Goal: Task Accomplishment & Management: Manage account settings

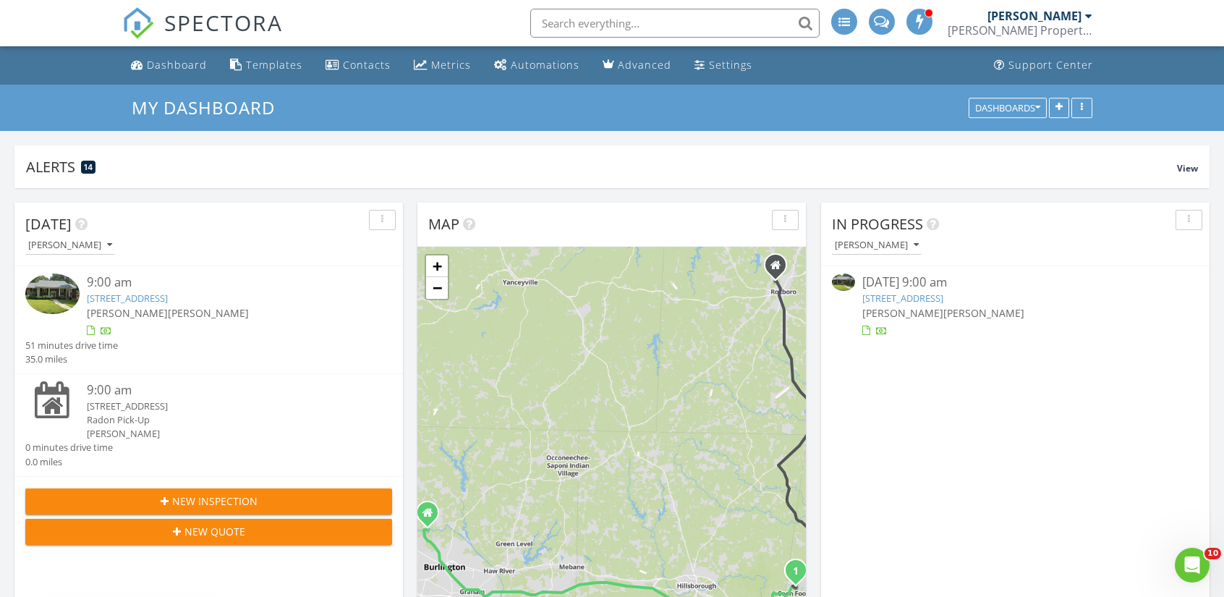
click at [168, 293] on link "239 Country Club Dr, Durham, NC 27712" at bounding box center [127, 298] width 81 height 13
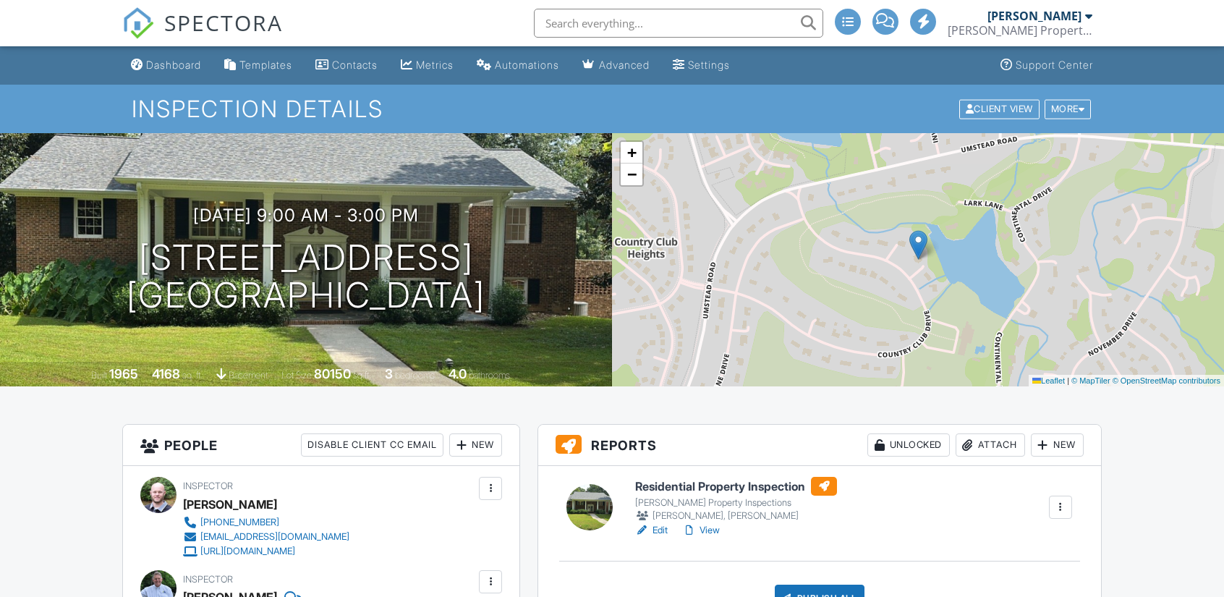
click at [766, 485] on h6 "Residential Property Inspection" at bounding box center [736, 486] width 202 height 19
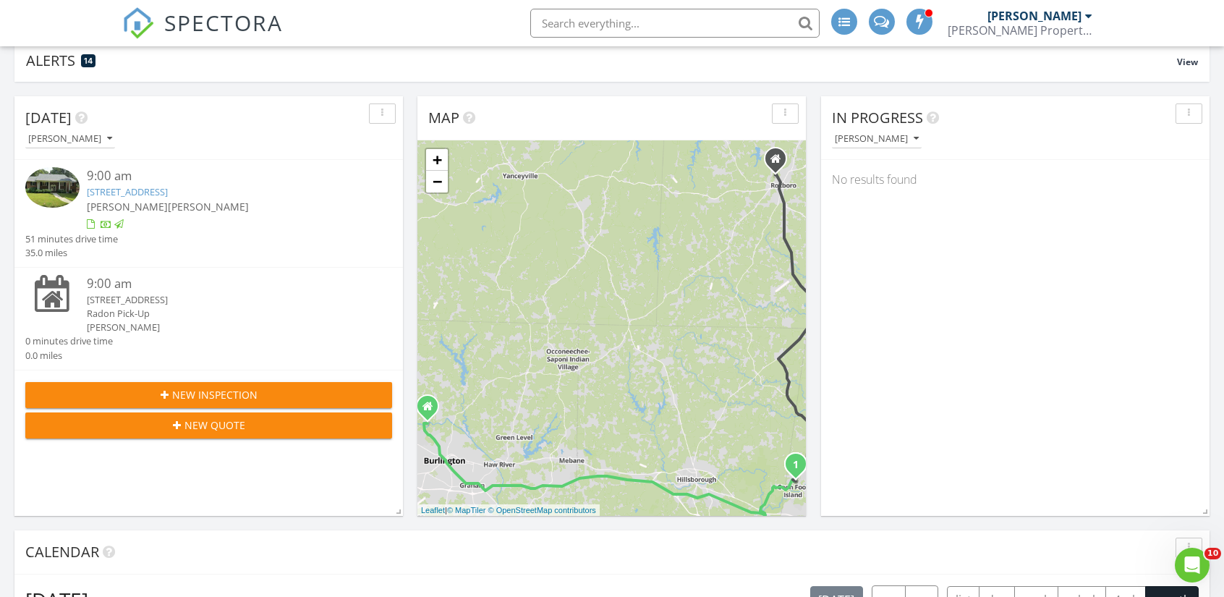
scroll to position [107, 0]
click at [168, 190] on link "239 Country Club Dr, Durham, NC 27712" at bounding box center [127, 191] width 81 height 13
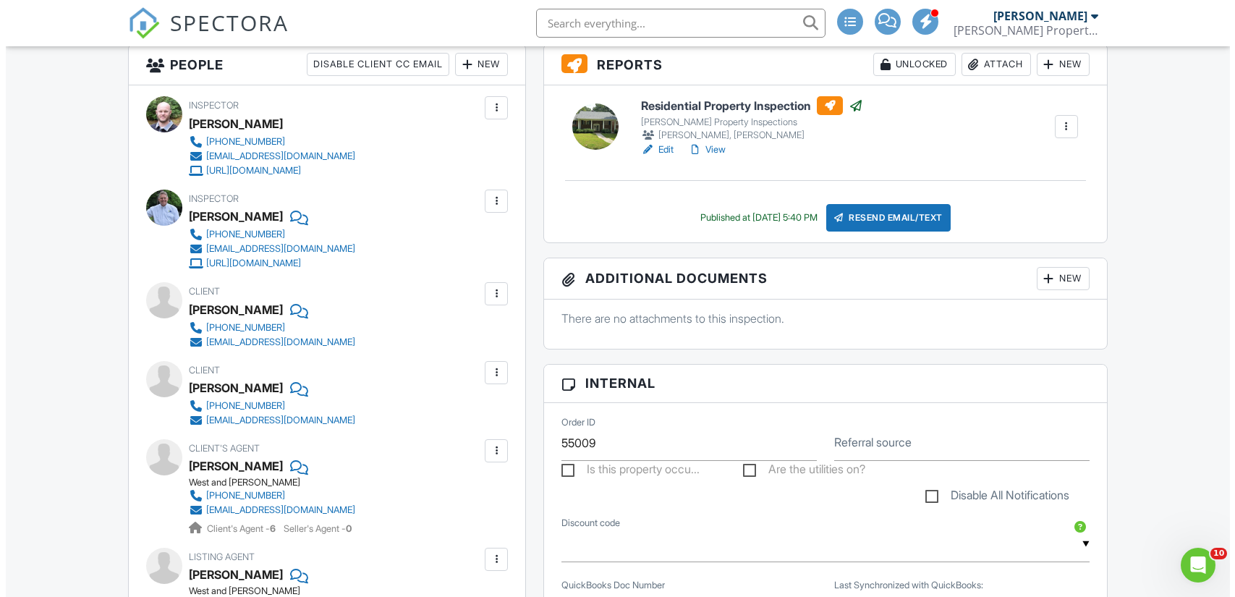
scroll to position [382, 0]
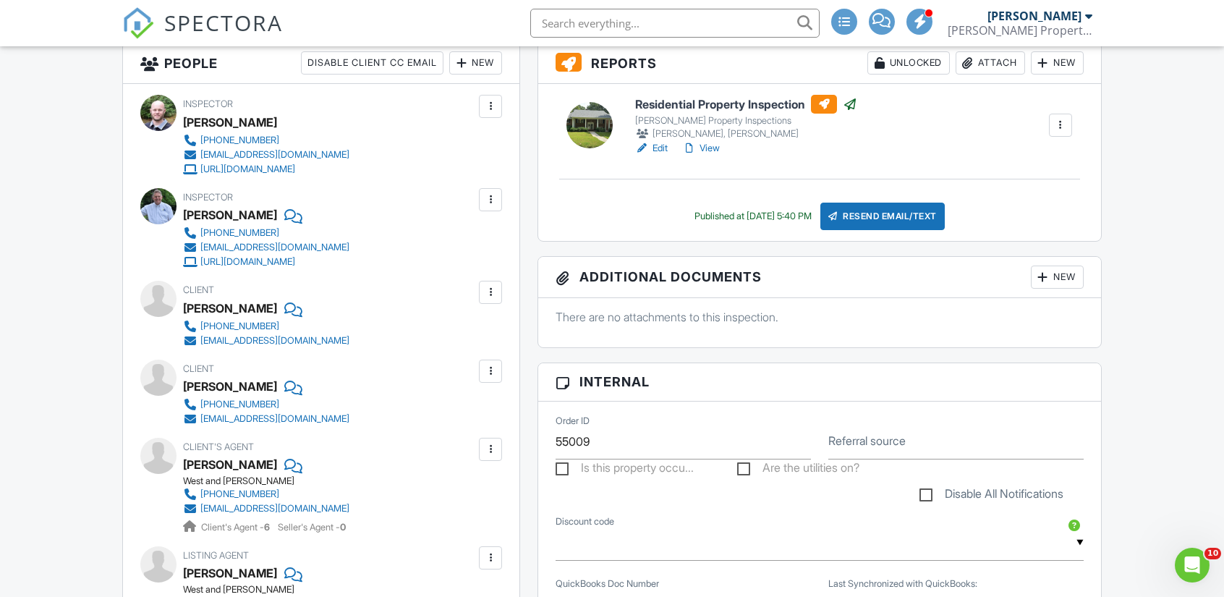
click at [1083, 270] on div "New" at bounding box center [1057, 277] width 53 height 23
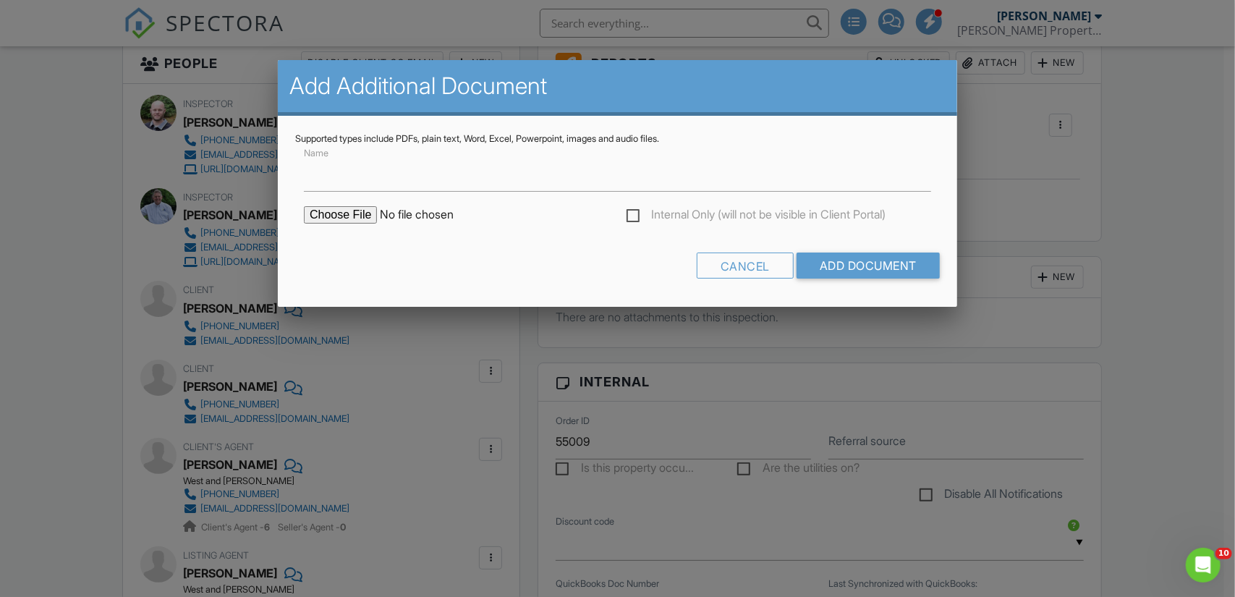
click at [359, 208] on input "file" at bounding box center [427, 214] width 246 height 17
type input "C:\fakepath\[DRAFT] North Carolina WDI (WDIR 100) (1).pdf"
click at [471, 182] on input "Name" at bounding box center [617, 173] width 627 height 35
type input "Wood Destroying Insect Report (WDIR)"
click at [877, 263] on input "Add Document" at bounding box center [868, 266] width 143 height 26
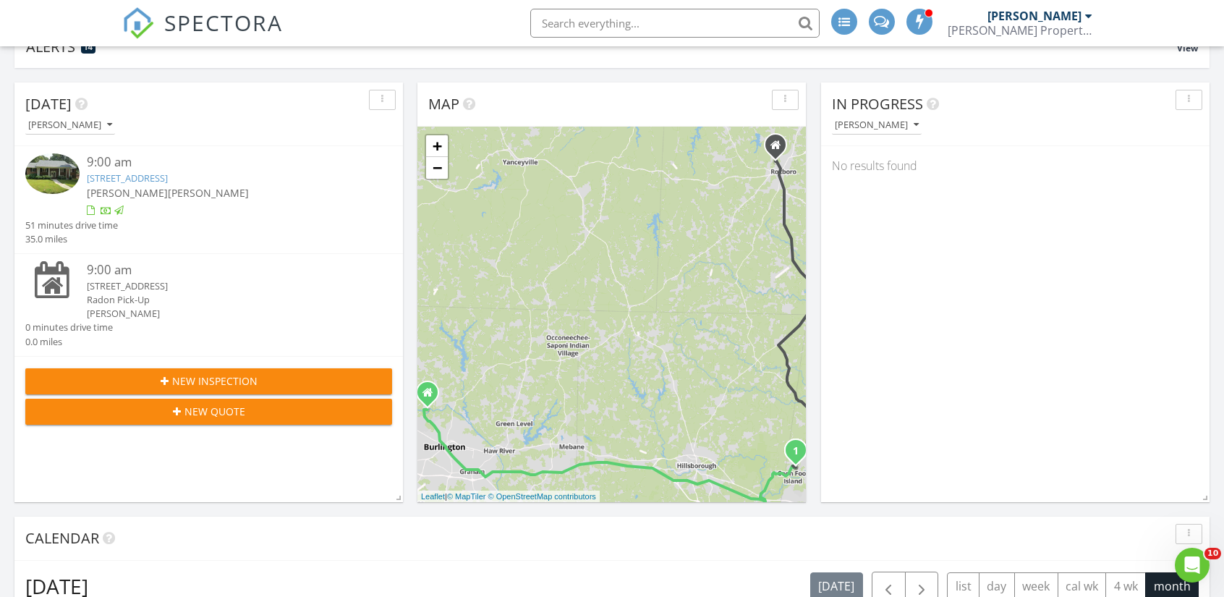
scroll to position [122, 0]
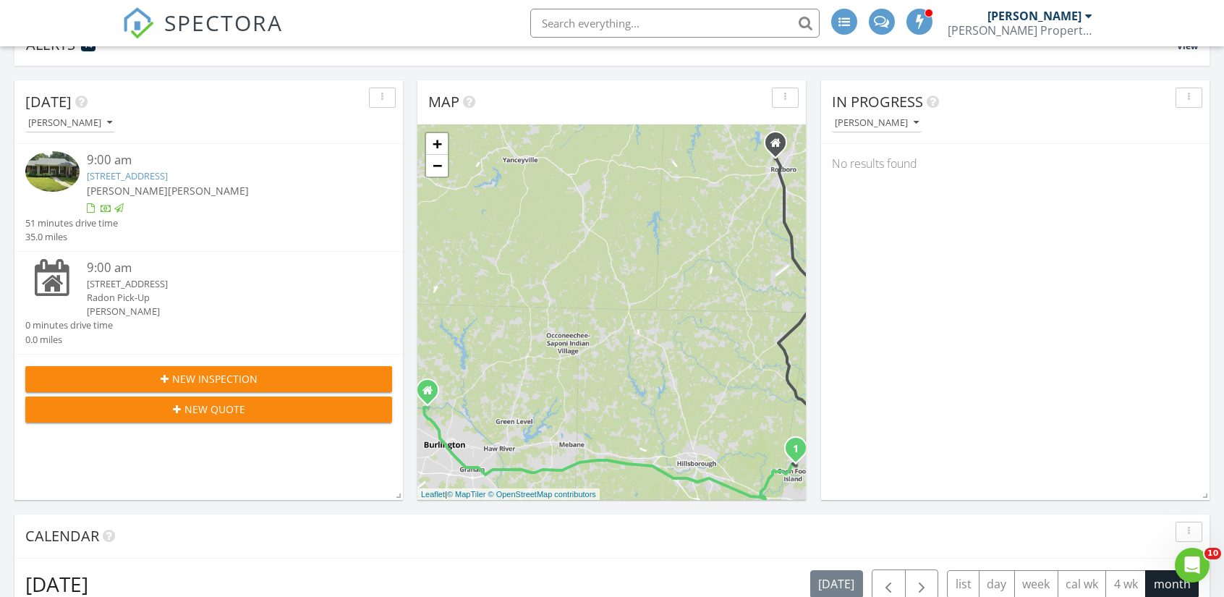
click at [168, 179] on link "239 Country Club Dr, Durham, NC 27712" at bounding box center [127, 175] width 81 height 13
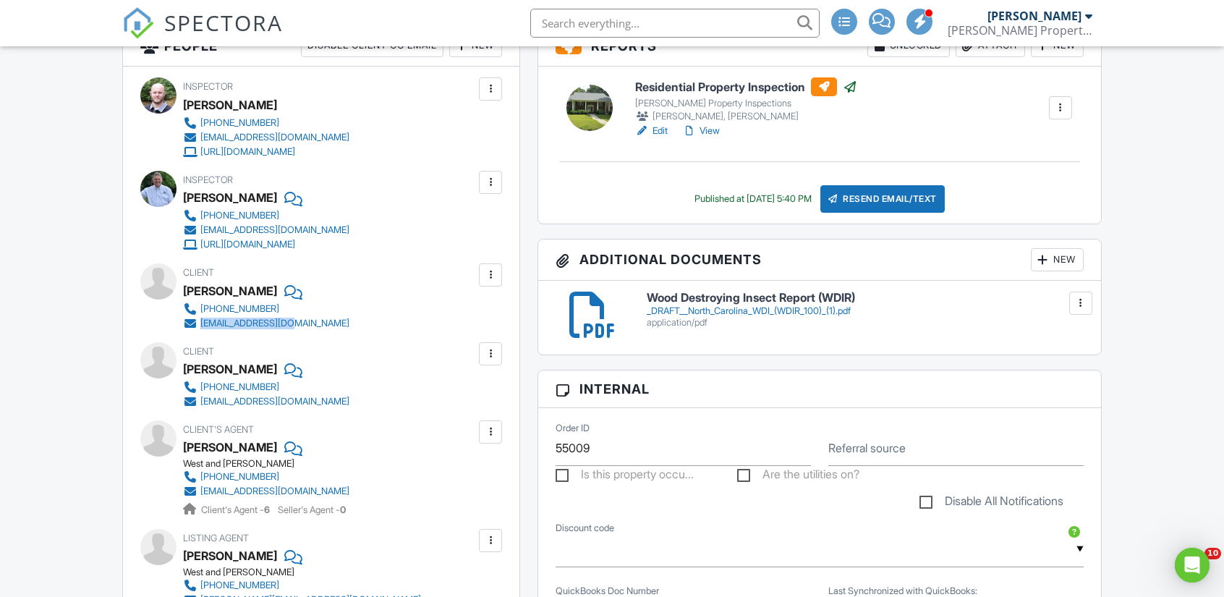
drag, startPoint x: 340, startPoint y: 323, endPoint x: 200, endPoint y: 325, distance: 139.7
click at [200, 325] on div "Client Andres Onate 919-406-4622 aonate84@yahoo.com" at bounding box center [301, 296] width 236 height 67
copy div "[EMAIL_ADDRESS][DOMAIN_NAME]"
drag, startPoint x: 381, startPoint y: 401, endPoint x: 202, endPoint y: 404, distance: 178.8
click at [202, 404] on div "Client Melisa Godina-Serrano 919-600-4323 godinamelisa@gmail.com" at bounding box center [301, 375] width 236 height 67
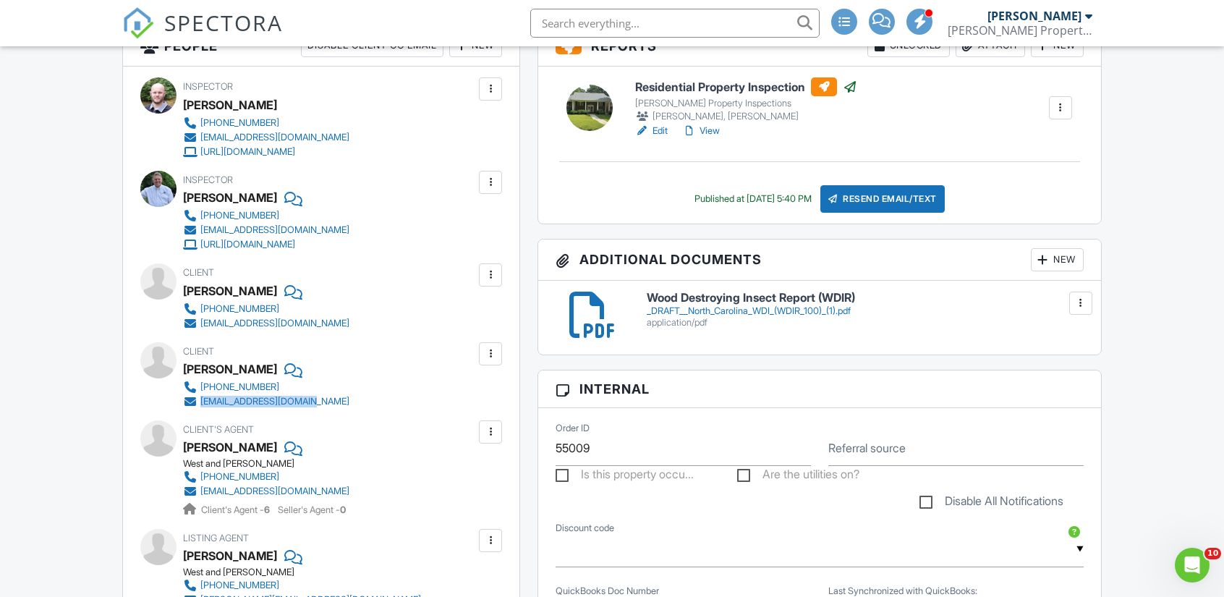
copy div "[EMAIL_ADDRESS][DOMAIN_NAME]"
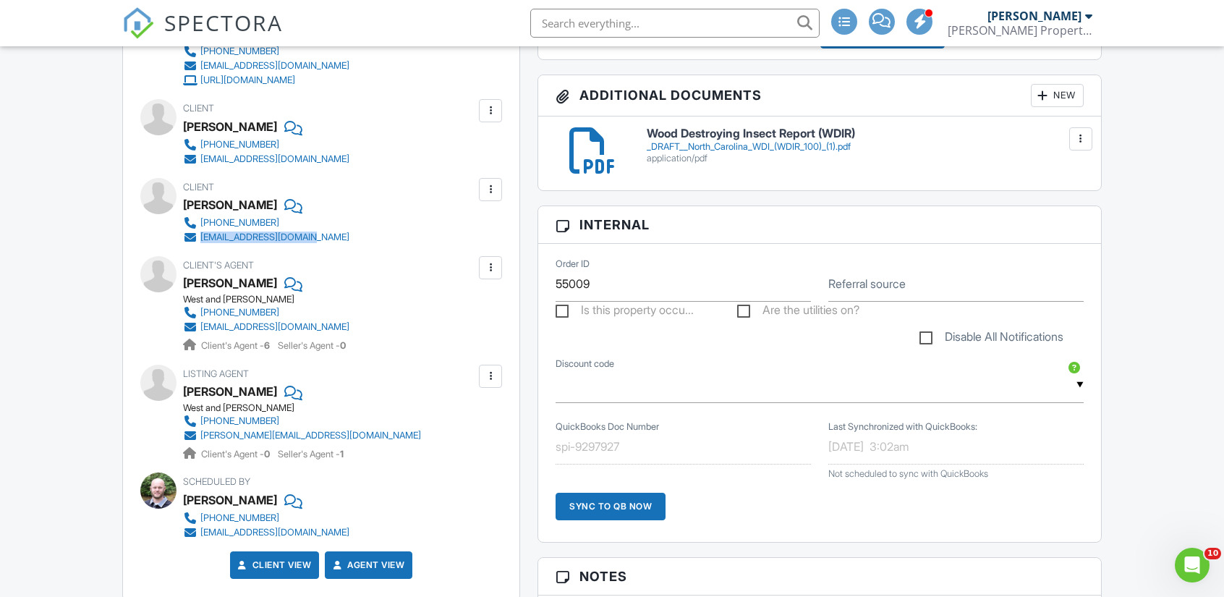
scroll to position [564, 0]
drag, startPoint x: 365, startPoint y: 323, endPoint x: 203, endPoint y: 328, distance: 162.9
click at [203, 328] on div "Client's Agent Ace Wang West and Woodall 857-210-4887 ace@westandwoodall.com Cl…" at bounding box center [301, 303] width 236 height 97
copy div "[EMAIL_ADDRESS][DOMAIN_NAME]"
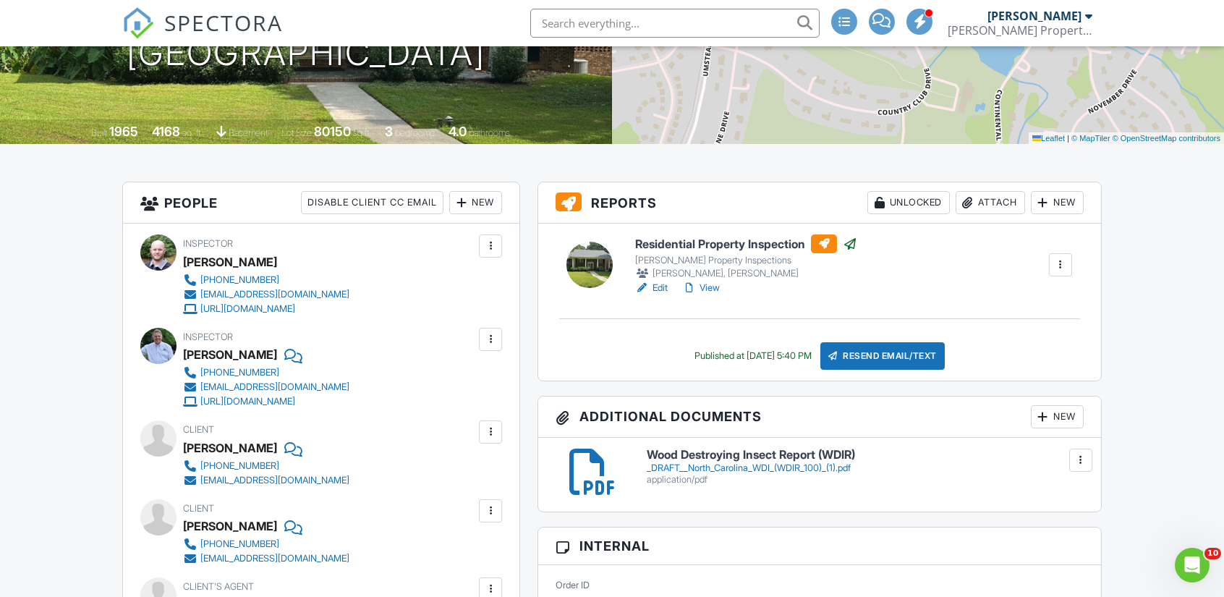
scroll to position [0, 0]
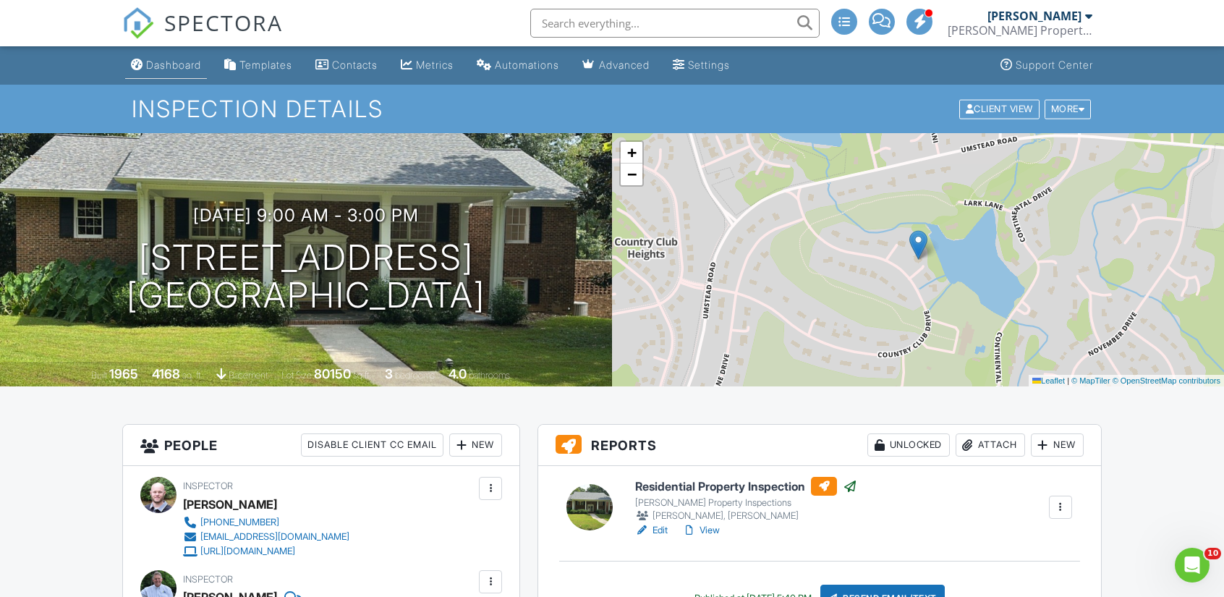
click at [174, 54] on link "Dashboard" at bounding box center [166, 65] width 82 height 27
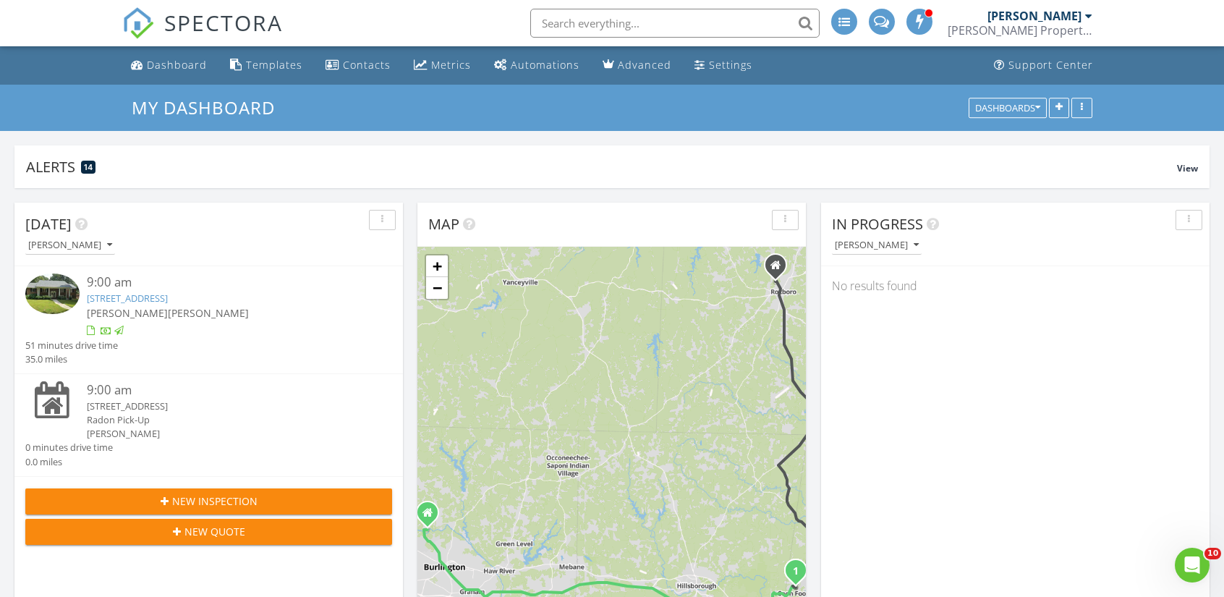
click at [168, 299] on link "239 Country Club Dr, Durham, NC 27712" at bounding box center [127, 298] width 81 height 13
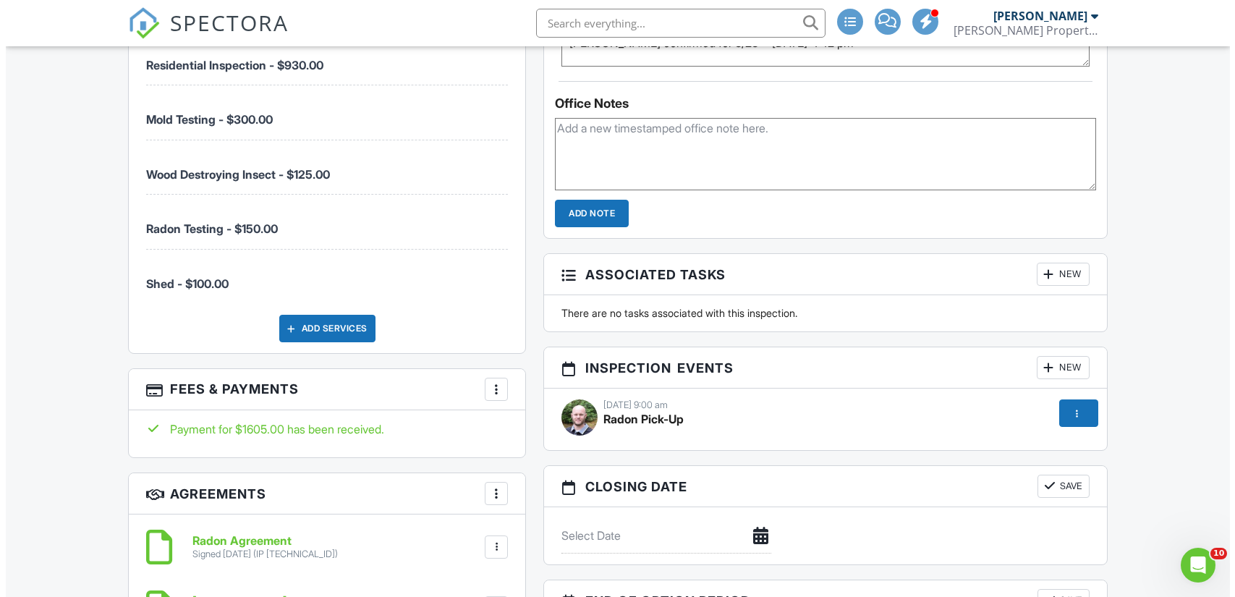
scroll to position [1200, 0]
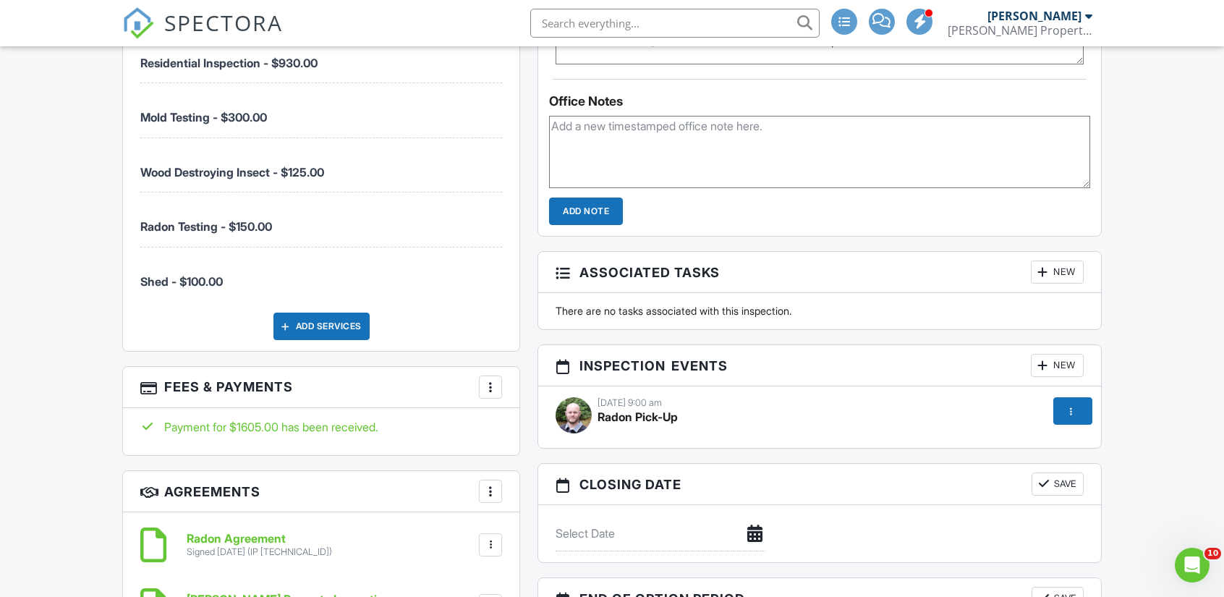
click at [488, 384] on div at bounding box center [490, 387] width 14 height 14
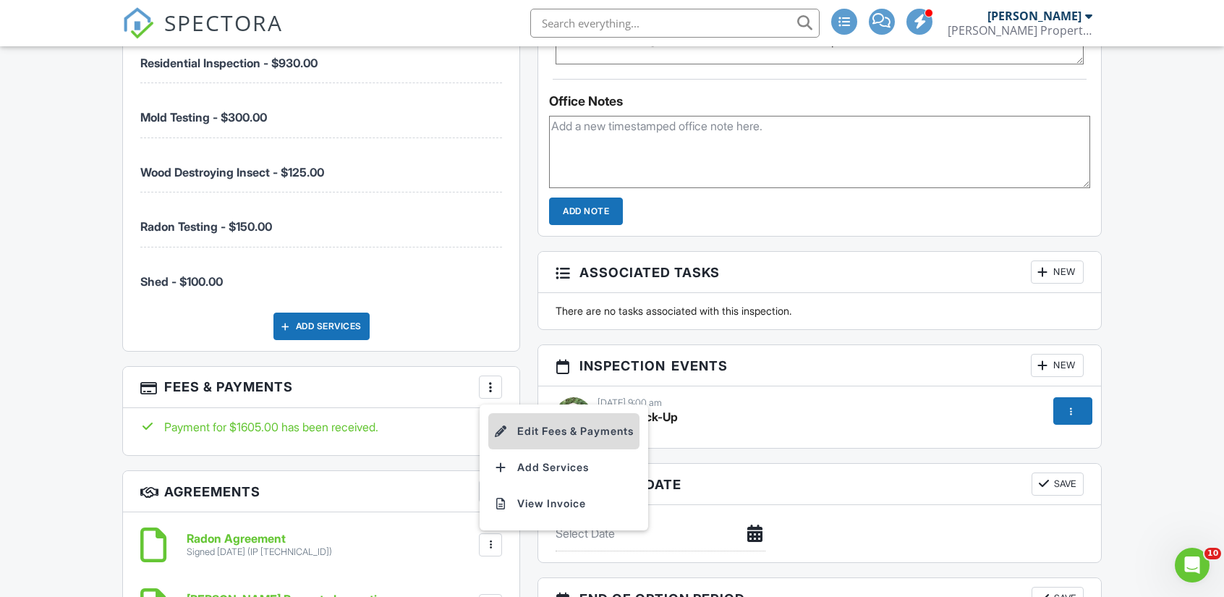
click at [547, 428] on li "Edit Fees & Payments" at bounding box center [563, 431] width 151 height 36
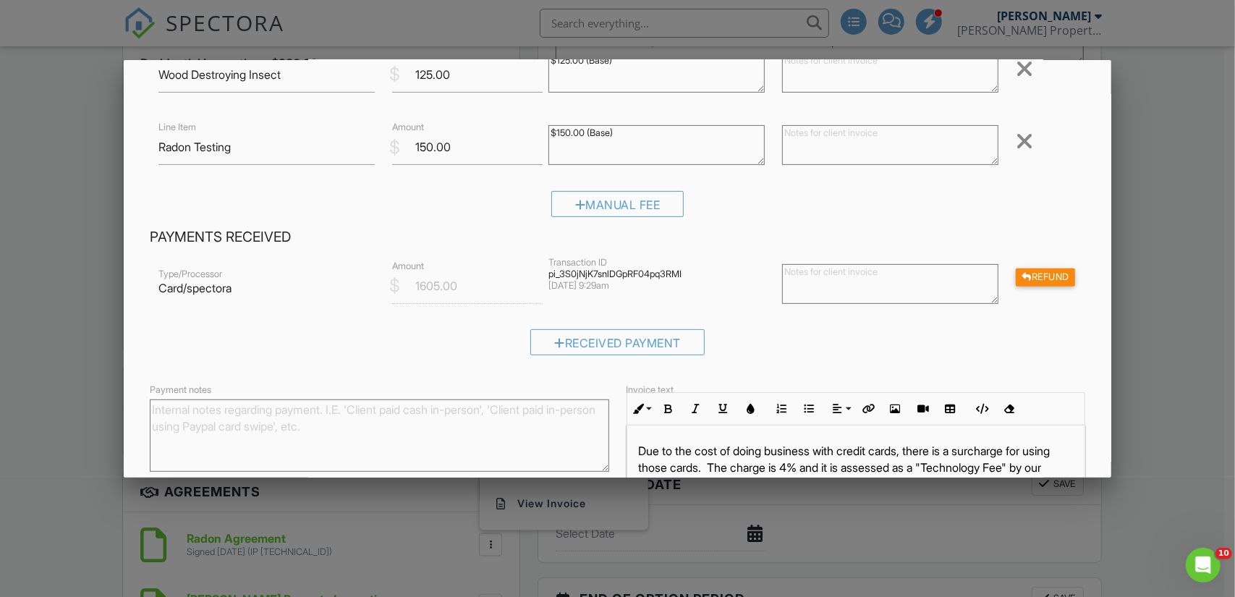
scroll to position [335, 0]
click at [1035, 273] on div "Refund" at bounding box center [1045, 277] width 59 height 18
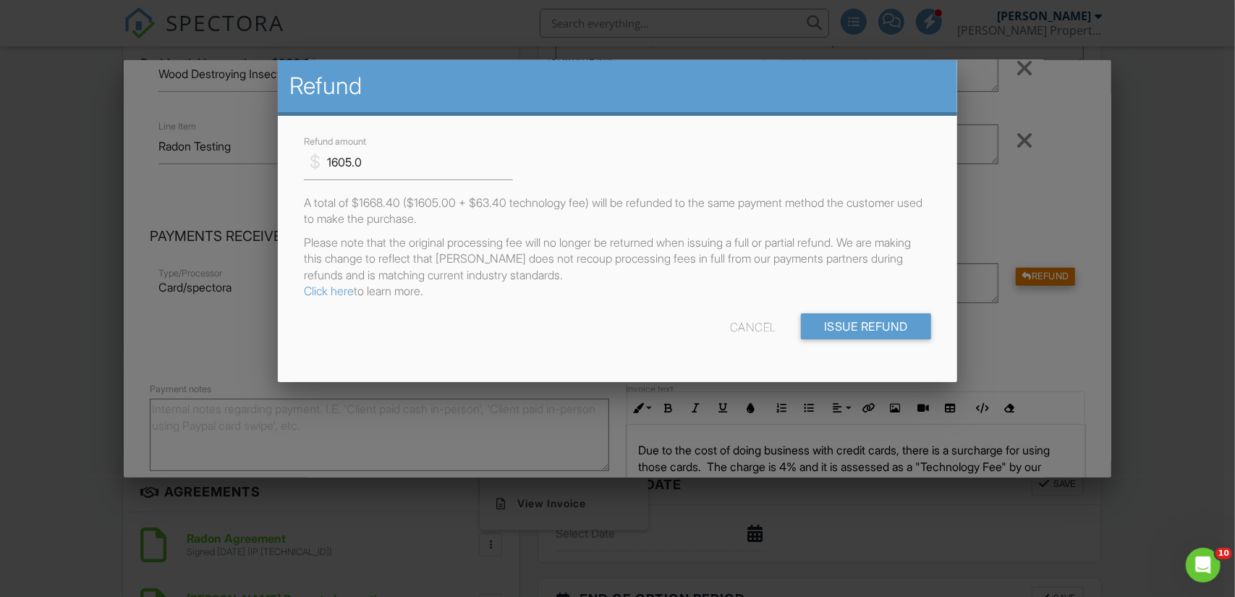
scroll to position [0, 0]
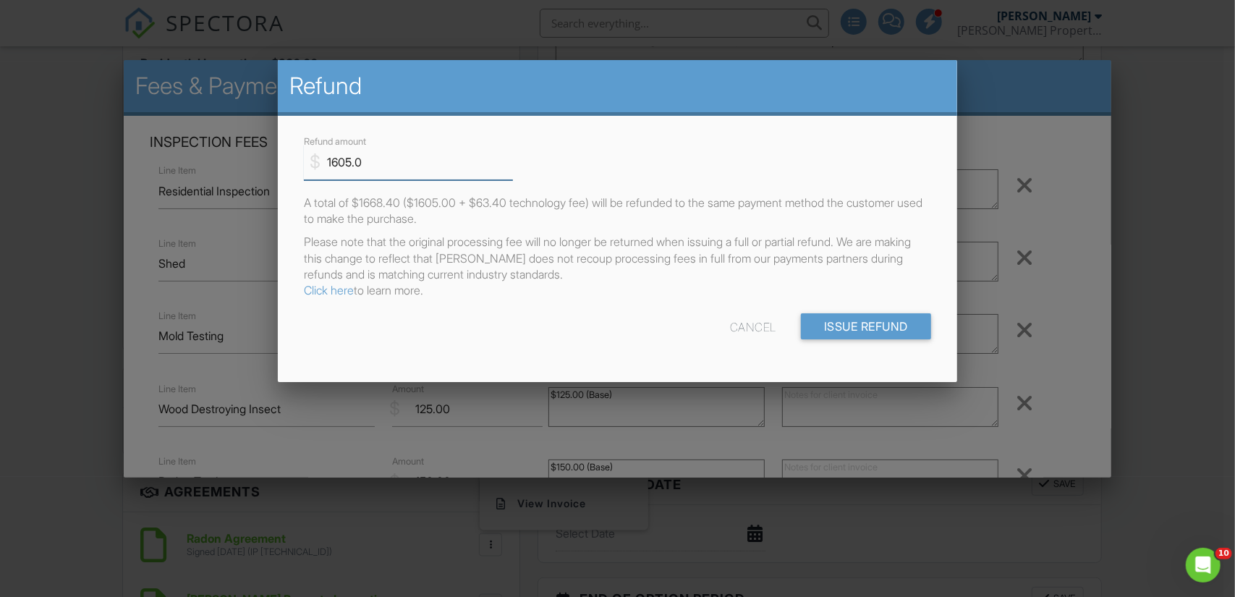
drag, startPoint x: 397, startPoint y: 160, endPoint x: 237, endPoint y: 130, distance: 163.5
click at [237, 130] on body "SPECTORA Levi Sheldahl Sheldahl Property Inspections Role: Inspector Change Rol…" at bounding box center [612, 362] width 1224 height 3124
type input "300"
click at [587, 300] on form "$ Refund amount 300 A total of $1668.40 ($1605.00 + $63.40 technology fee) will…" at bounding box center [617, 241] width 645 height 217
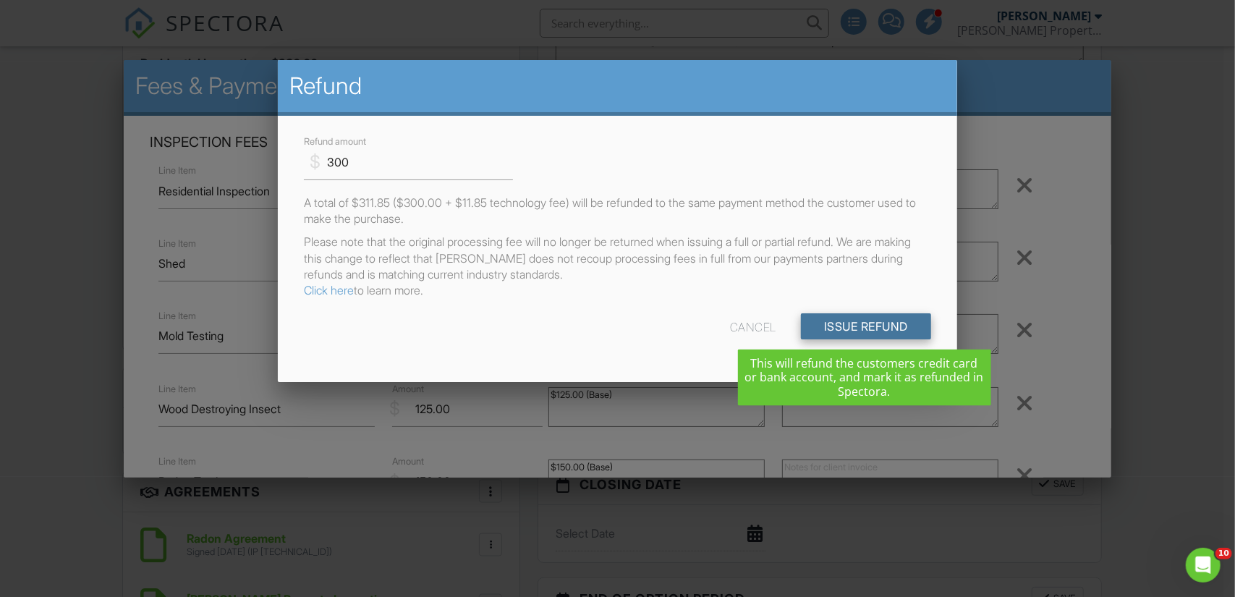
click at [881, 323] on input "Issue Refund" at bounding box center [866, 326] width 130 height 26
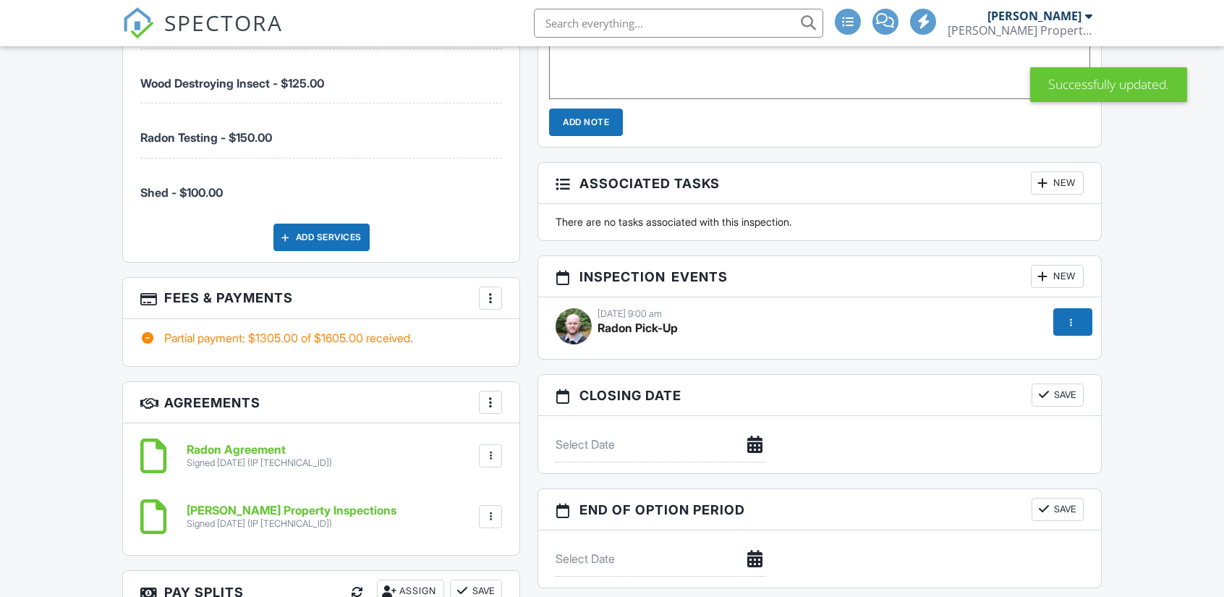
scroll to position [1289, 0]
click at [486, 294] on div at bounding box center [490, 297] width 14 height 14
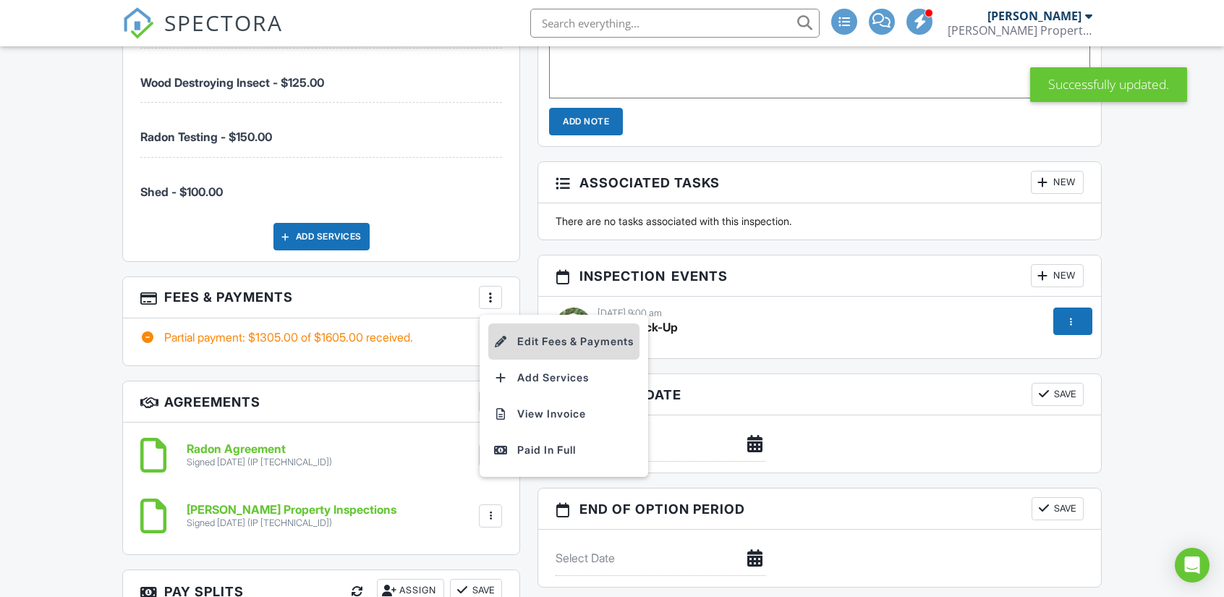
click at [541, 343] on li "Edit Fees & Payments" at bounding box center [563, 341] width 151 height 36
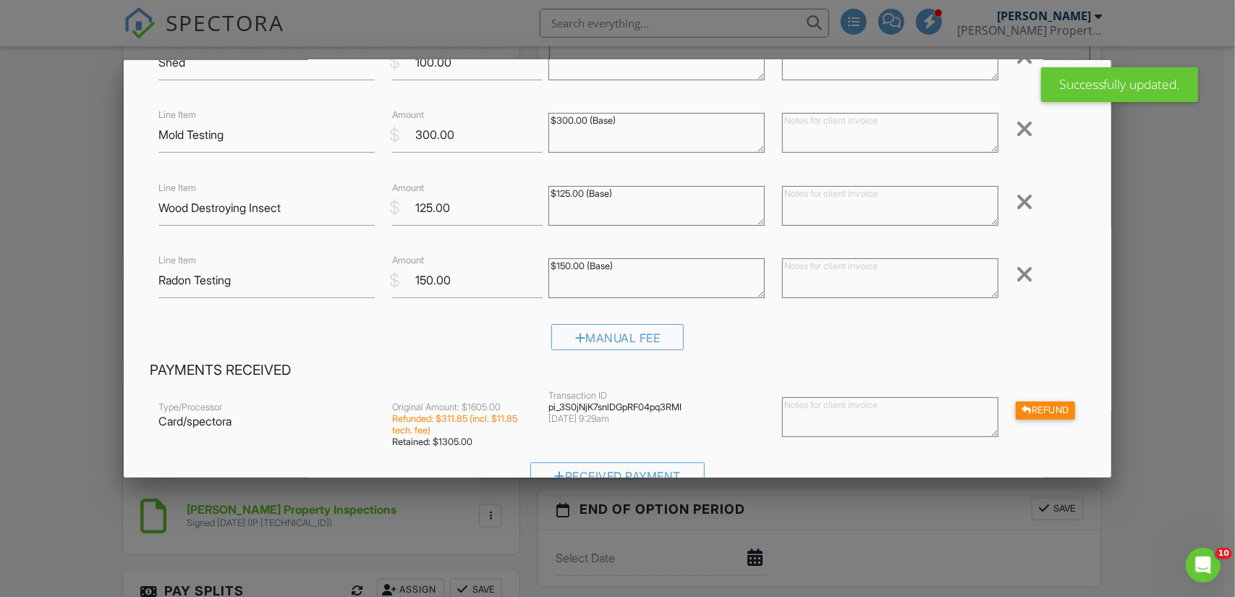
scroll to position [208, 0]
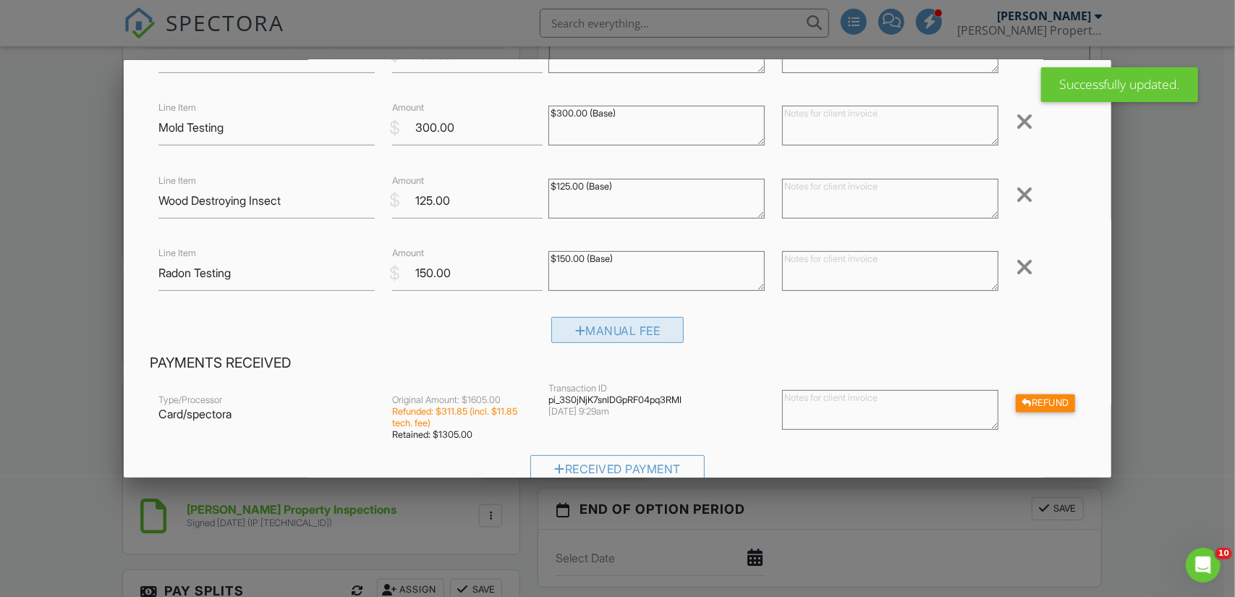
click at [606, 327] on div "Manual Fee" at bounding box center [617, 330] width 133 height 26
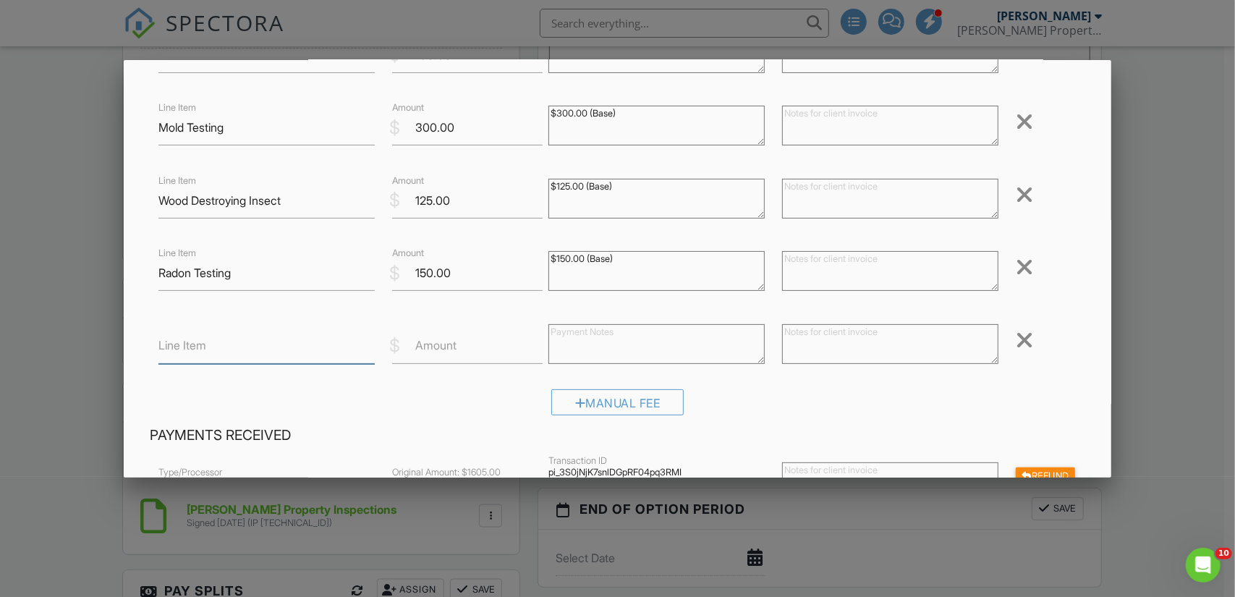
click at [256, 352] on input "Line Item" at bounding box center [266, 346] width 216 height 35
type input "Refund For Mold Testing"
click at [839, 347] on textarea at bounding box center [890, 344] width 216 height 40
click at [793, 334] on textarea "Referred clients to a mold remediation company due to the amount of visible pos…" at bounding box center [890, 344] width 216 height 40
type textarea "Refunded and referred clients to a mold remediation company due to the amount o…"
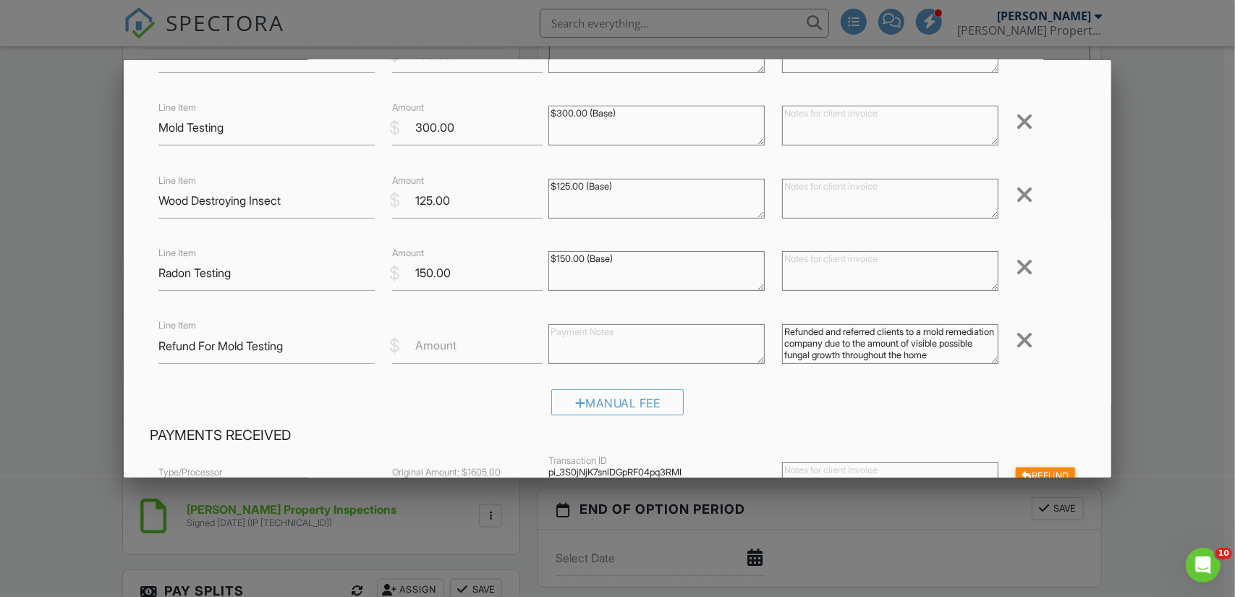
click at [937, 394] on div "Manual Fee" at bounding box center [618, 407] width 936 height 37
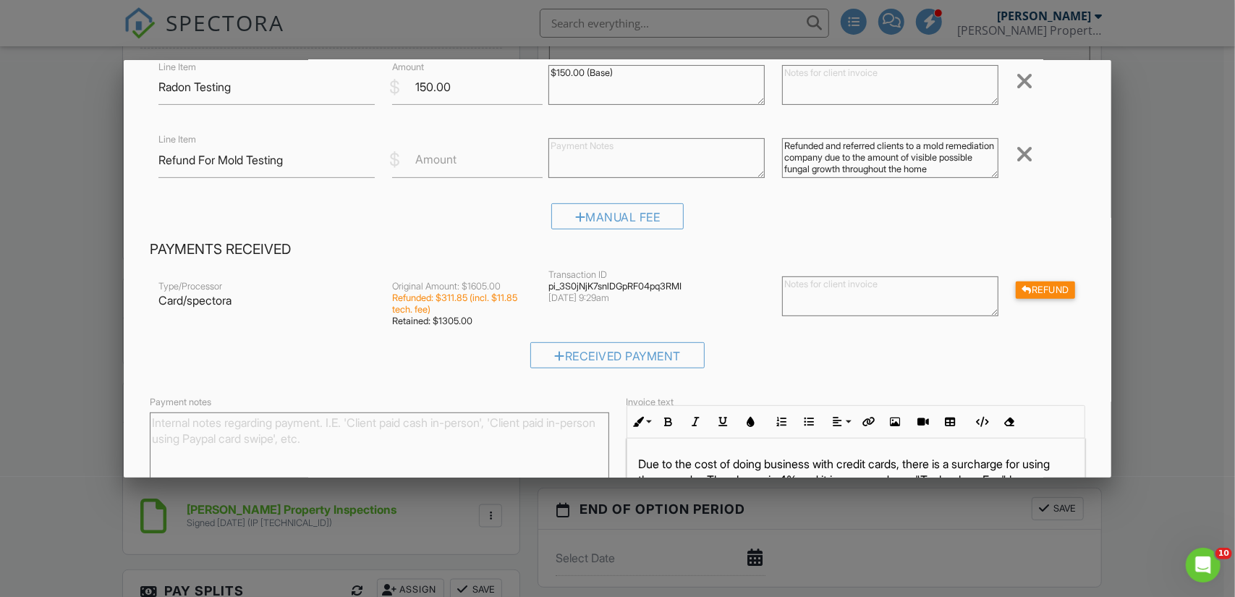
scroll to position [397, 0]
click at [469, 166] on input "Amount" at bounding box center [467, 157] width 151 height 35
type input "300"
click at [425, 221] on div "Manual Fee" at bounding box center [618, 219] width 936 height 37
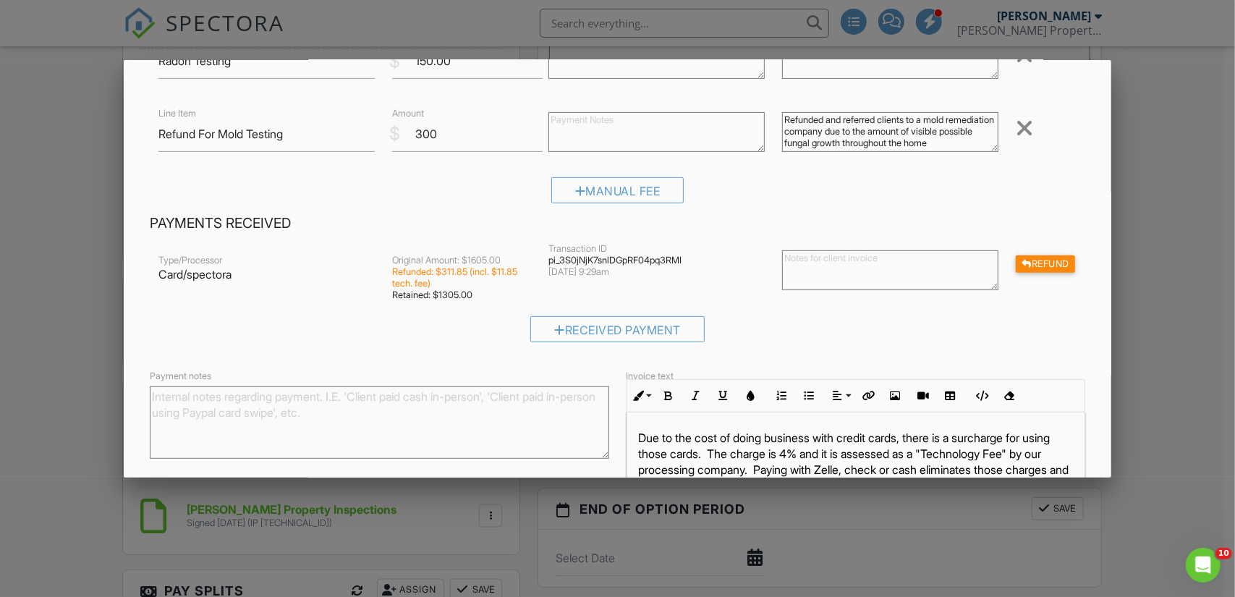
scroll to position [533, 0]
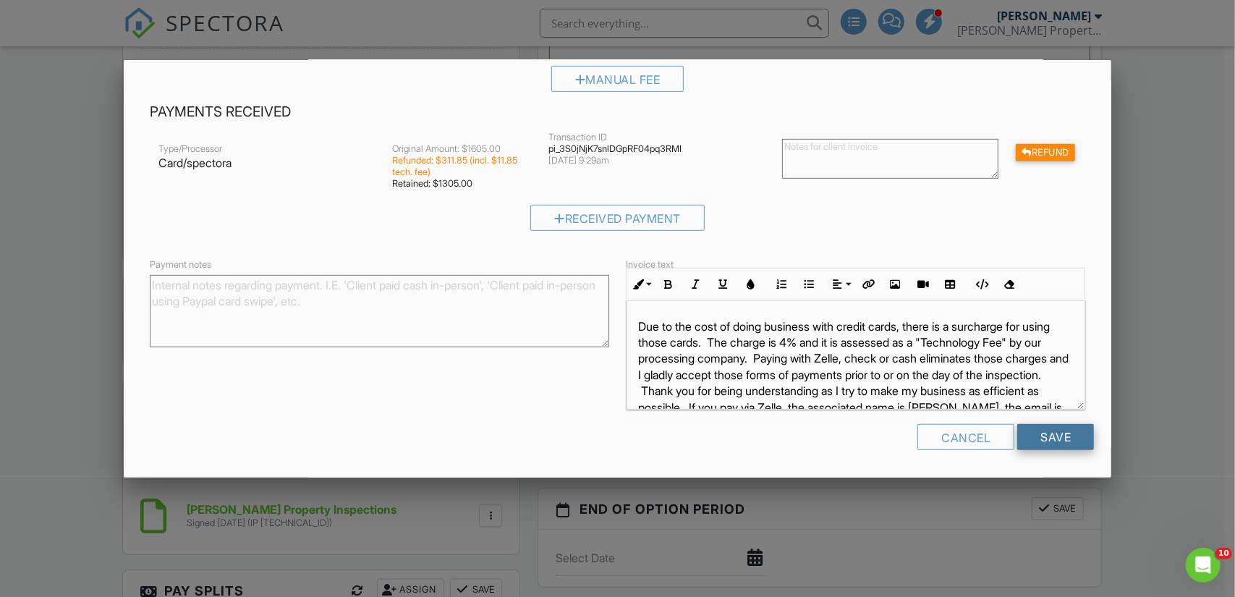
click at [1035, 436] on input "Save" at bounding box center [1055, 437] width 77 height 26
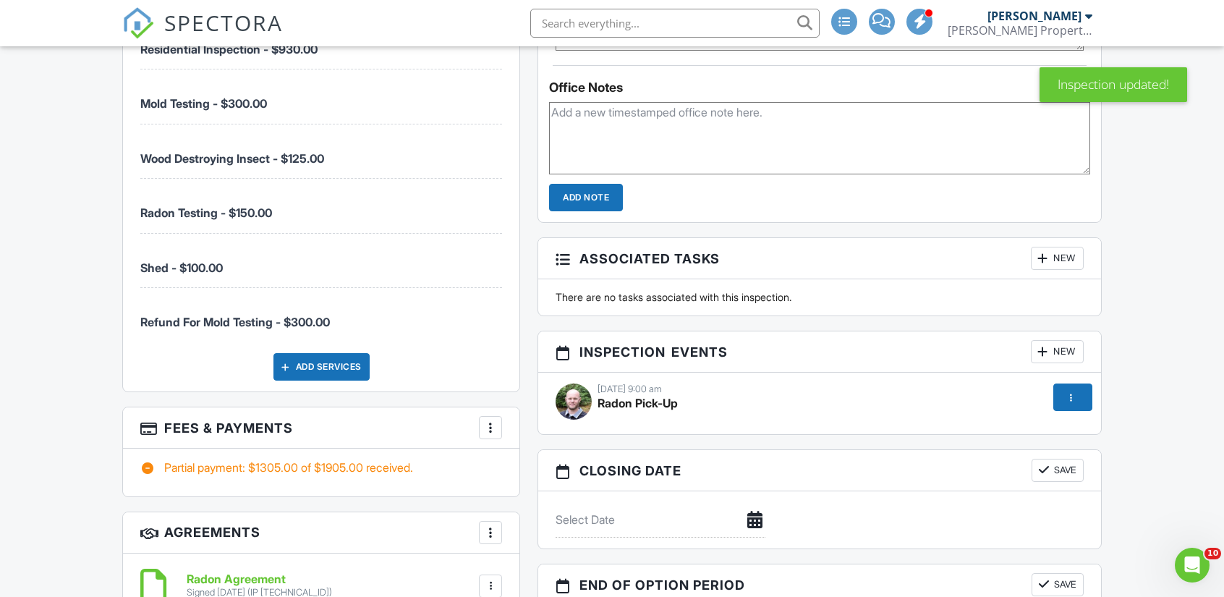
click at [496, 432] on div "More" at bounding box center [490, 427] width 23 height 23
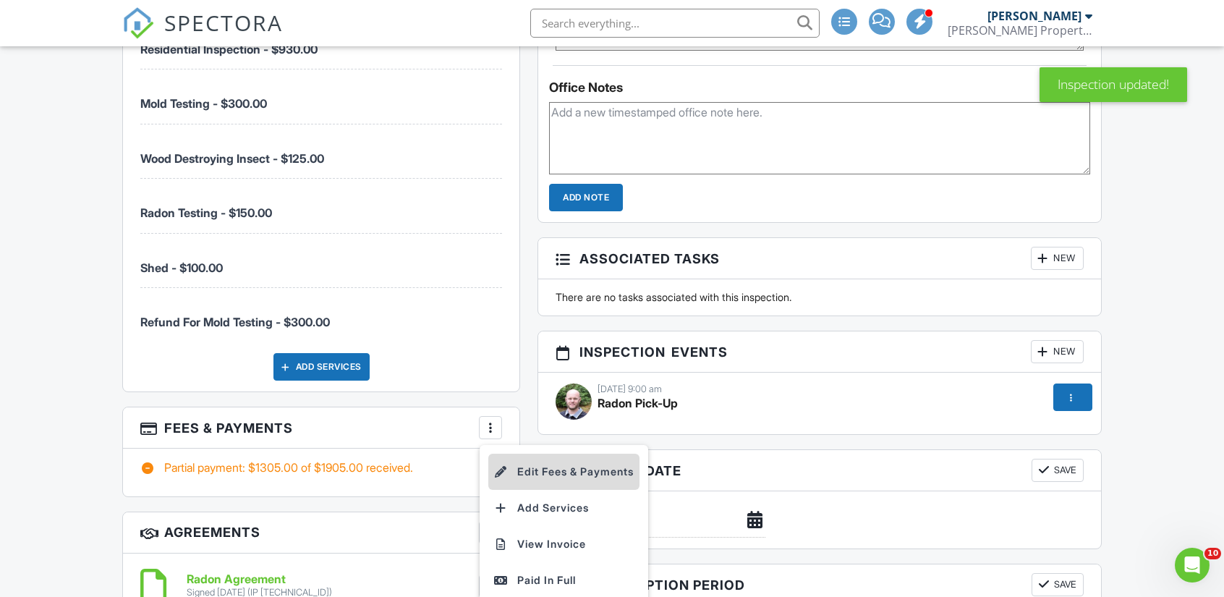
click at [550, 475] on li "Edit Fees & Payments" at bounding box center [563, 472] width 151 height 36
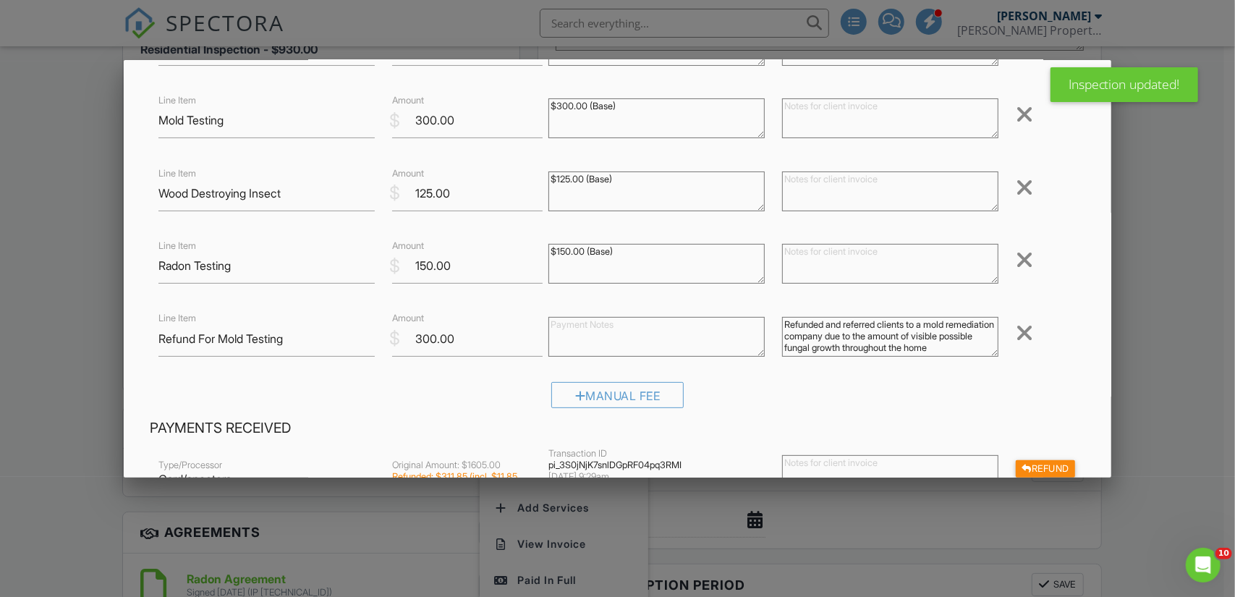
scroll to position [263, 0]
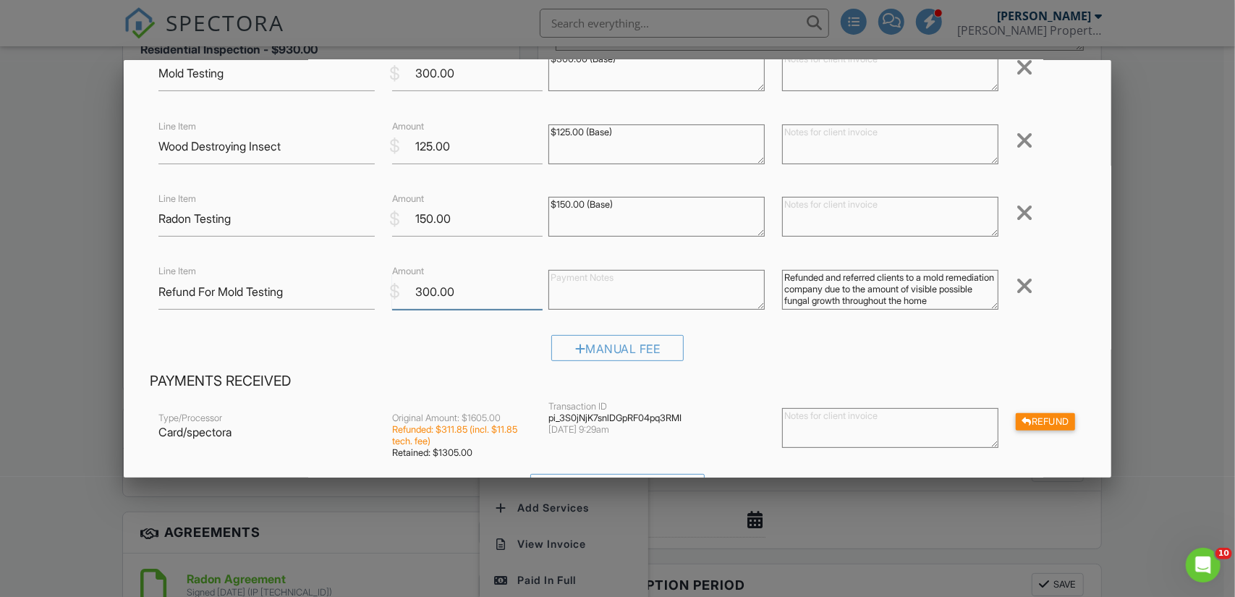
click at [406, 294] on input "300.00" at bounding box center [467, 291] width 151 height 35
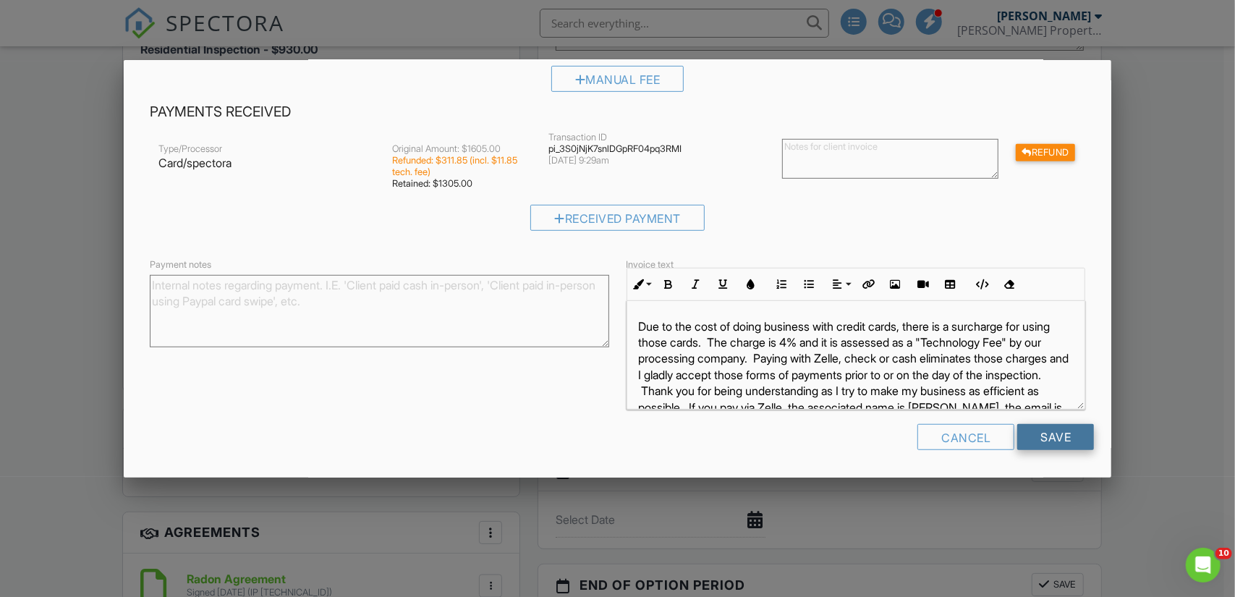
type input "-300.00"
click at [1043, 441] on input "Save" at bounding box center [1055, 437] width 77 height 26
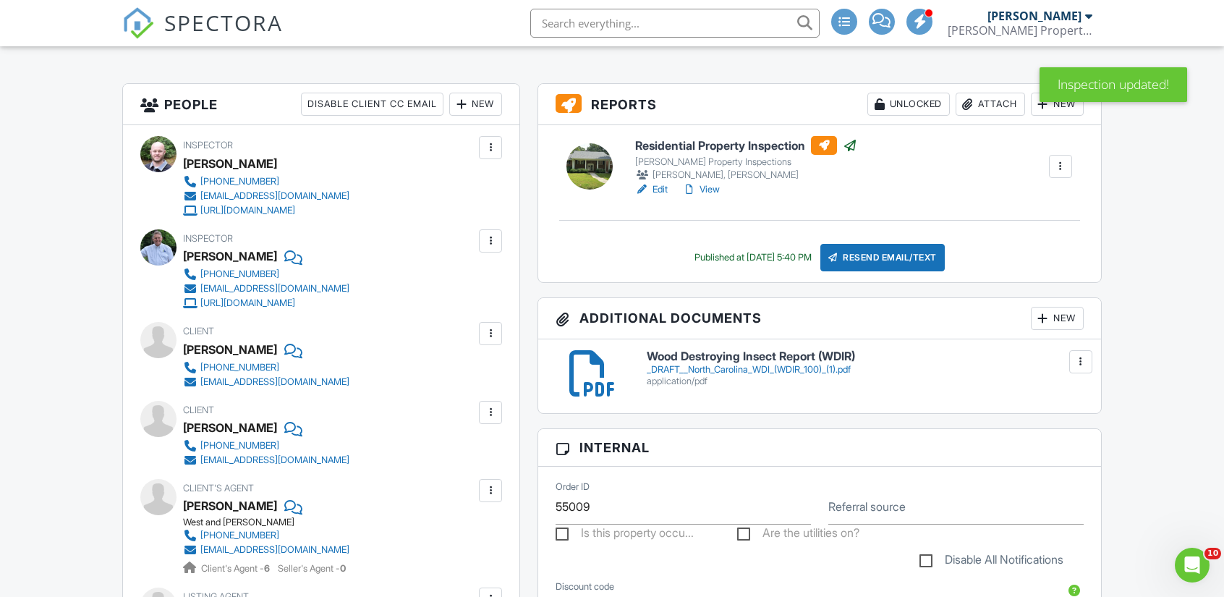
scroll to position [357, 0]
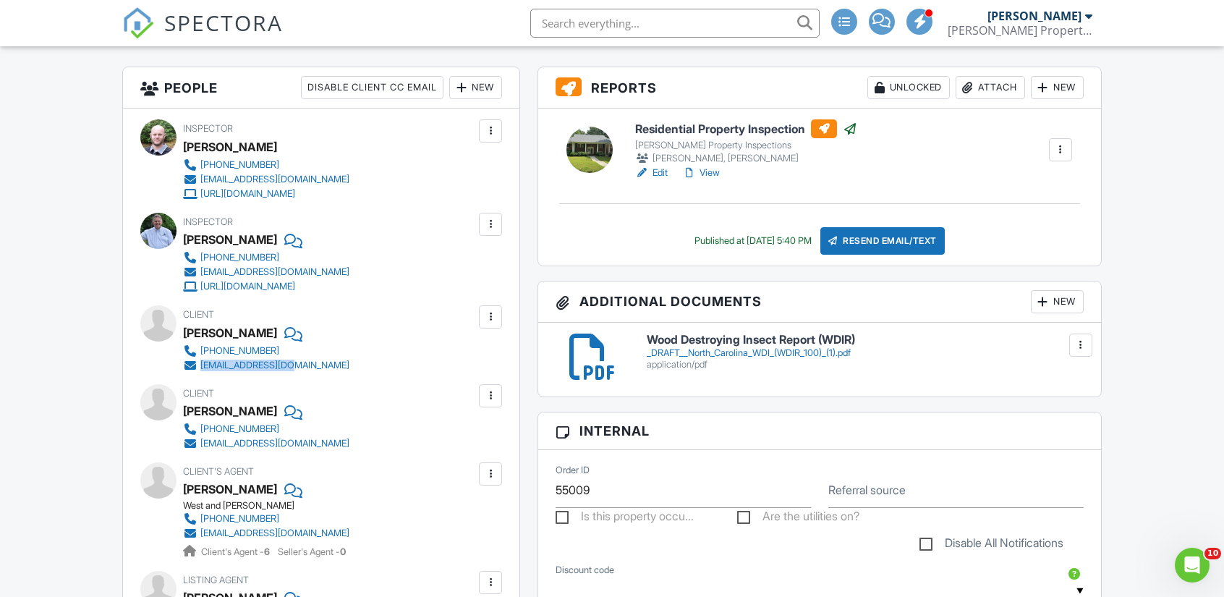
drag, startPoint x: 320, startPoint y: 364, endPoint x: 201, endPoint y: 364, distance: 118.7
click at [201, 364] on div "Client [PERSON_NAME] [PHONE_NUMBER] [EMAIL_ADDRESS][DOMAIN_NAME]" at bounding box center [301, 338] width 236 height 67
copy div "[EMAIL_ADDRESS][DOMAIN_NAME]"
drag, startPoint x: 347, startPoint y: 444, endPoint x: 202, endPoint y: 446, distance: 145.5
click at [202, 446] on div "Client [PERSON_NAME] [PHONE_NUMBER] [EMAIL_ADDRESS][DOMAIN_NAME]" at bounding box center [301, 417] width 236 height 67
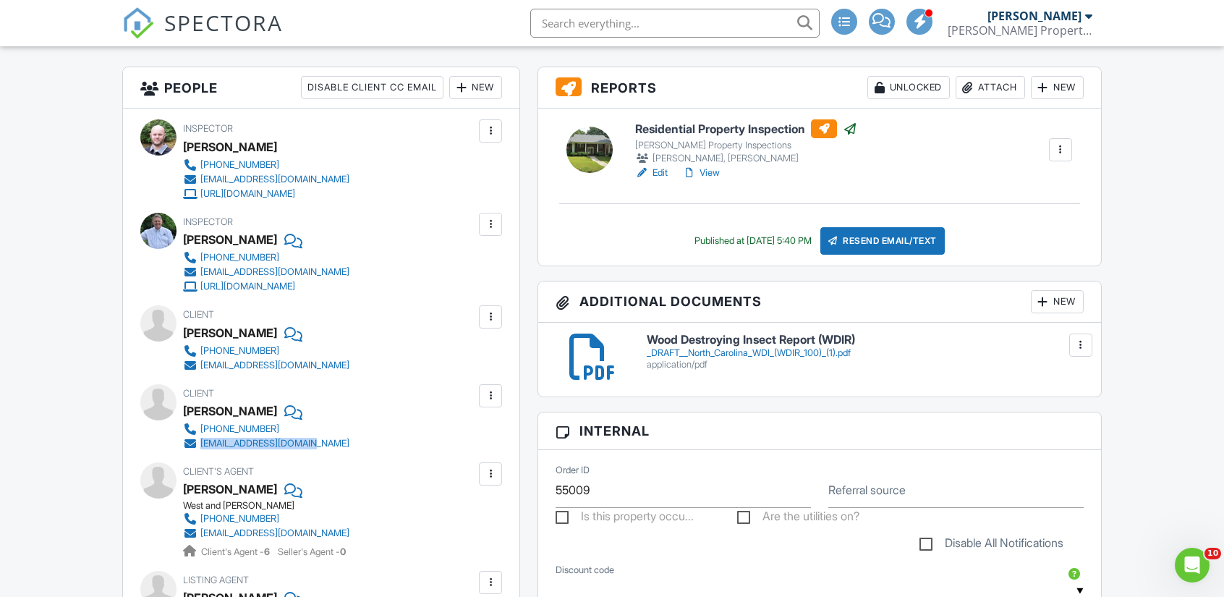
copy div "[EMAIL_ADDRESS][DOMAIN_NAME]"
